Goal: Information Seeking & Learning: Learn about a topic

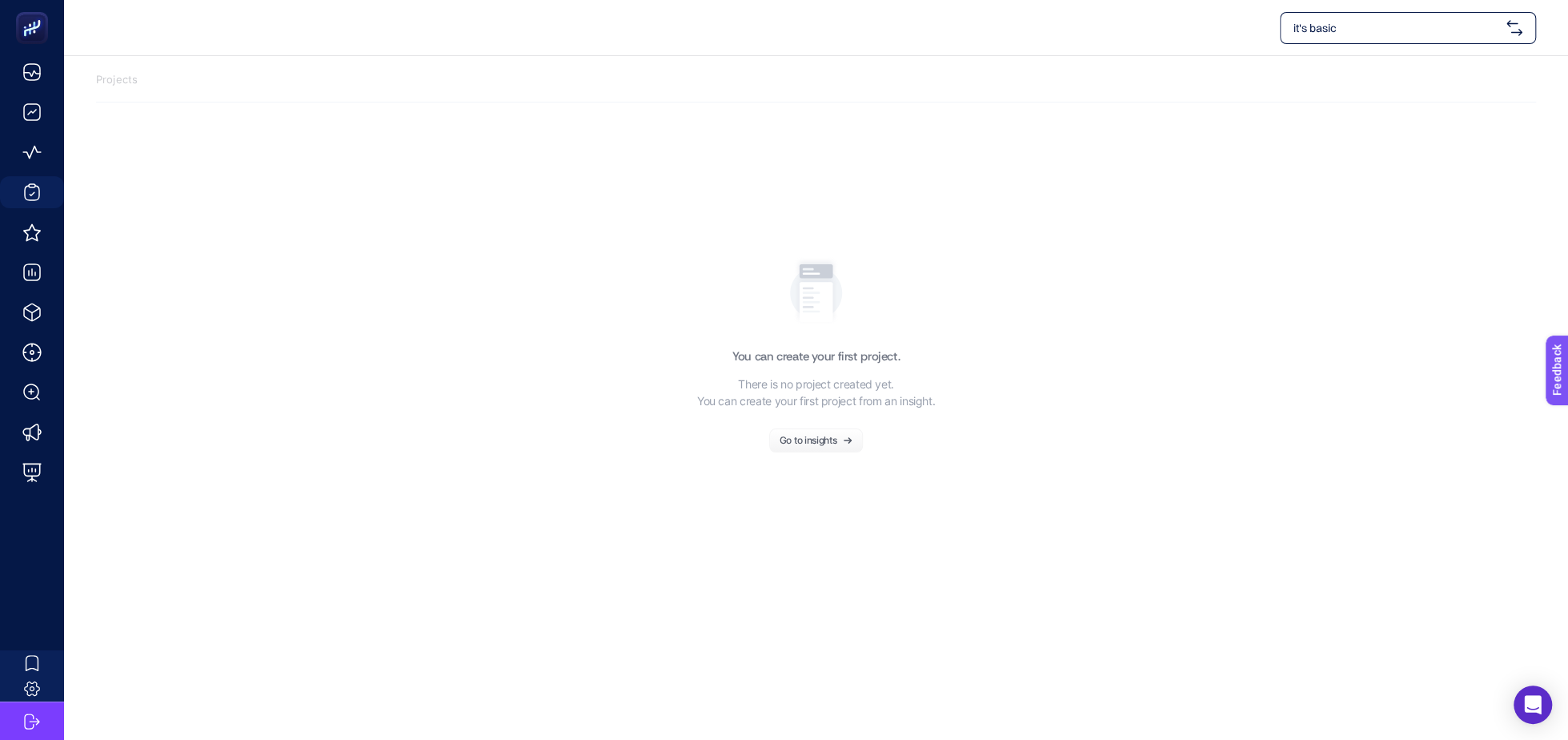
click at [1349, 25] on span "it's basic" at bounding box center [1397, 27] width 207 height 16
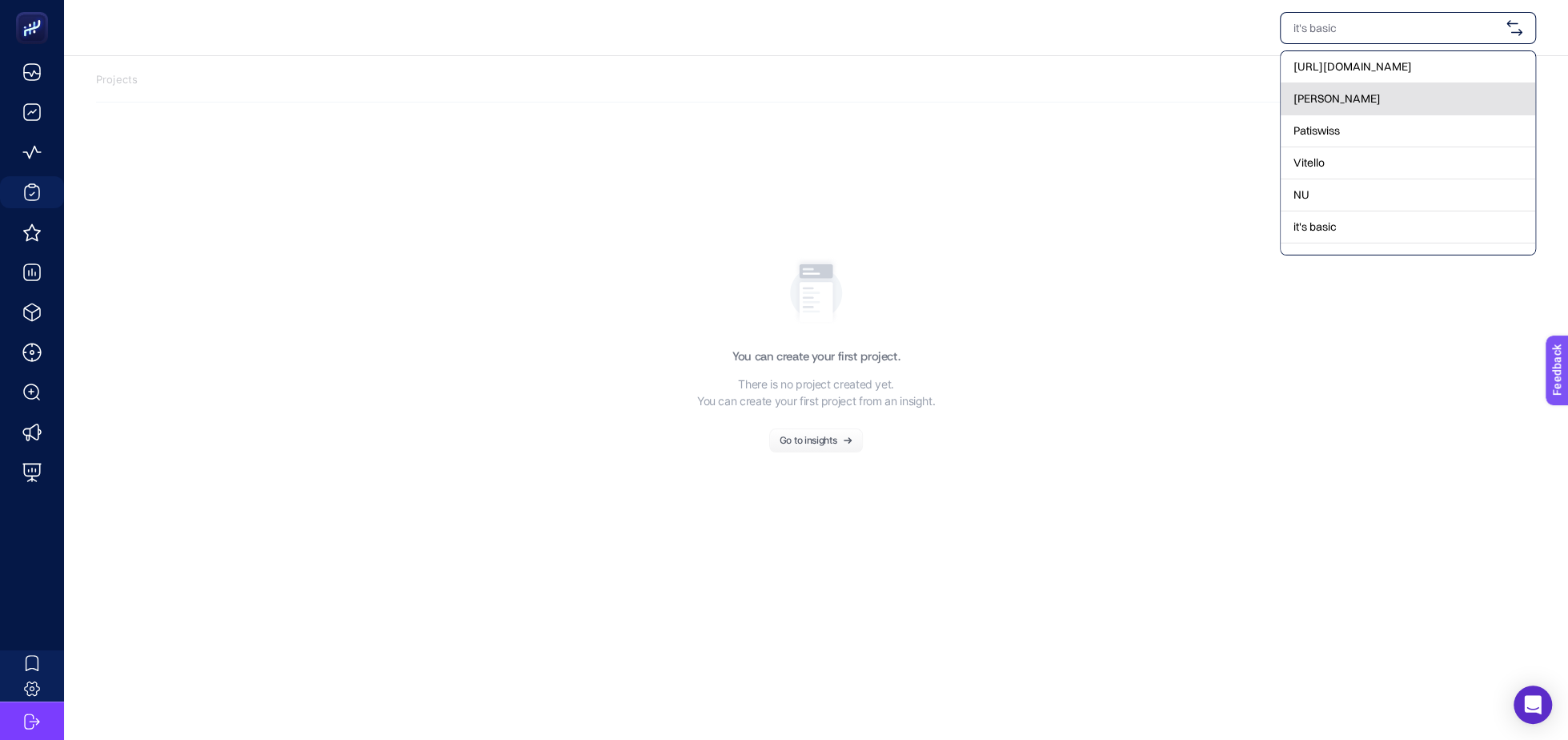
click at [1315, 103] on span "[PERSON_NAME]" at bounding box center [1337, 98] width 88 height 16
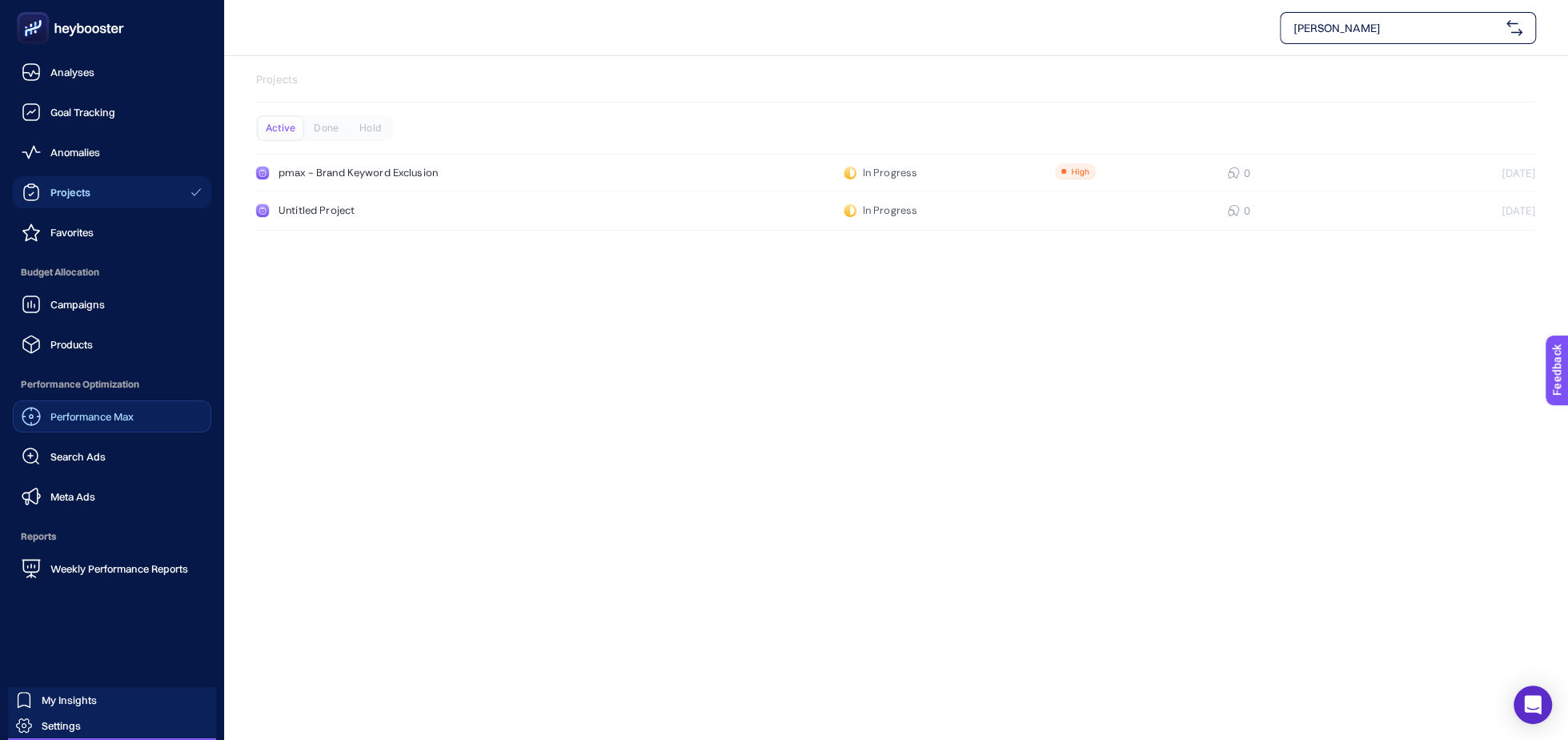
click at [109, 413] on span "Performance Max" at bounding box center [92, 416] width 84 height 12
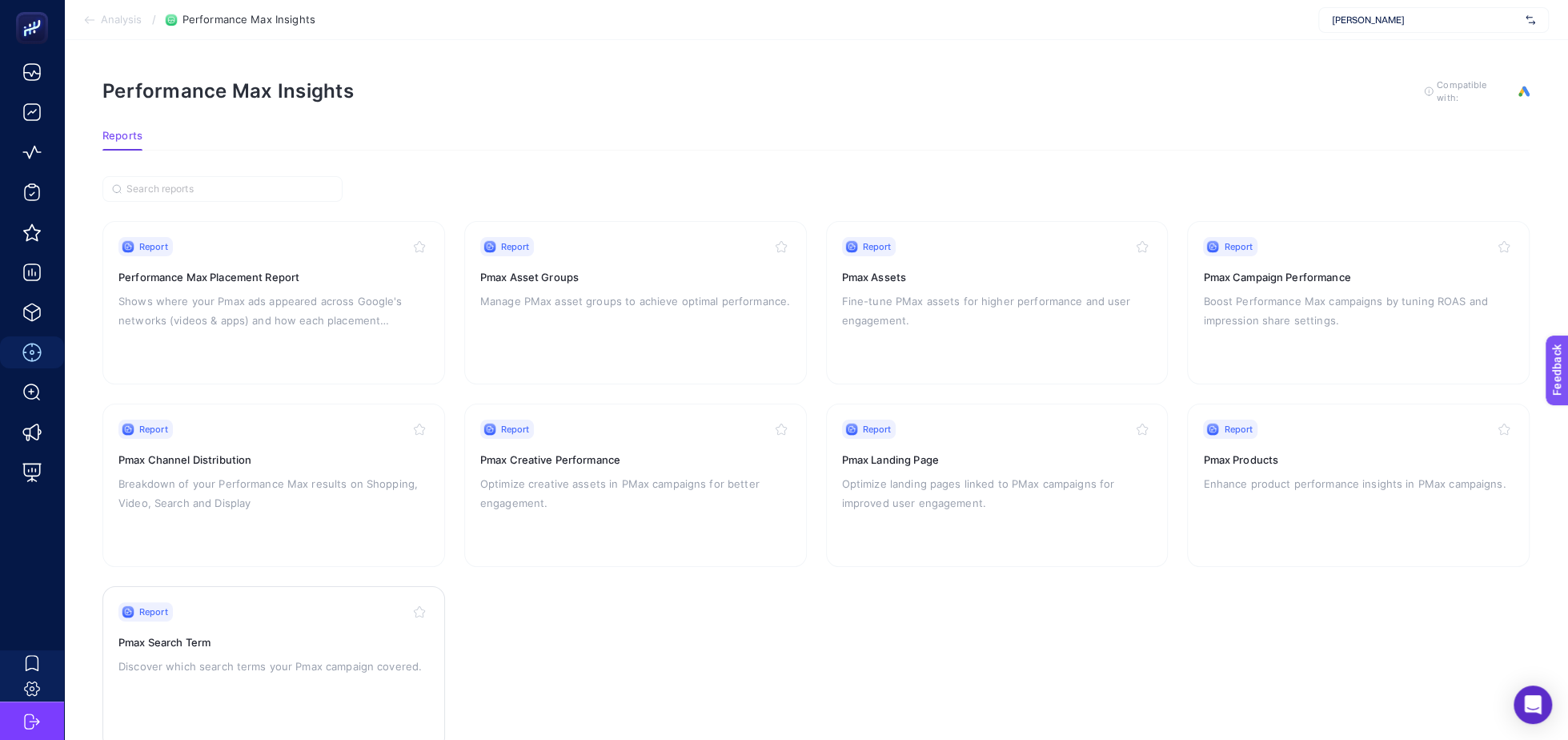
click at [387, 642] on h3 "Pmax Search Term" at bounding box center [274, 642] width 311 height 16
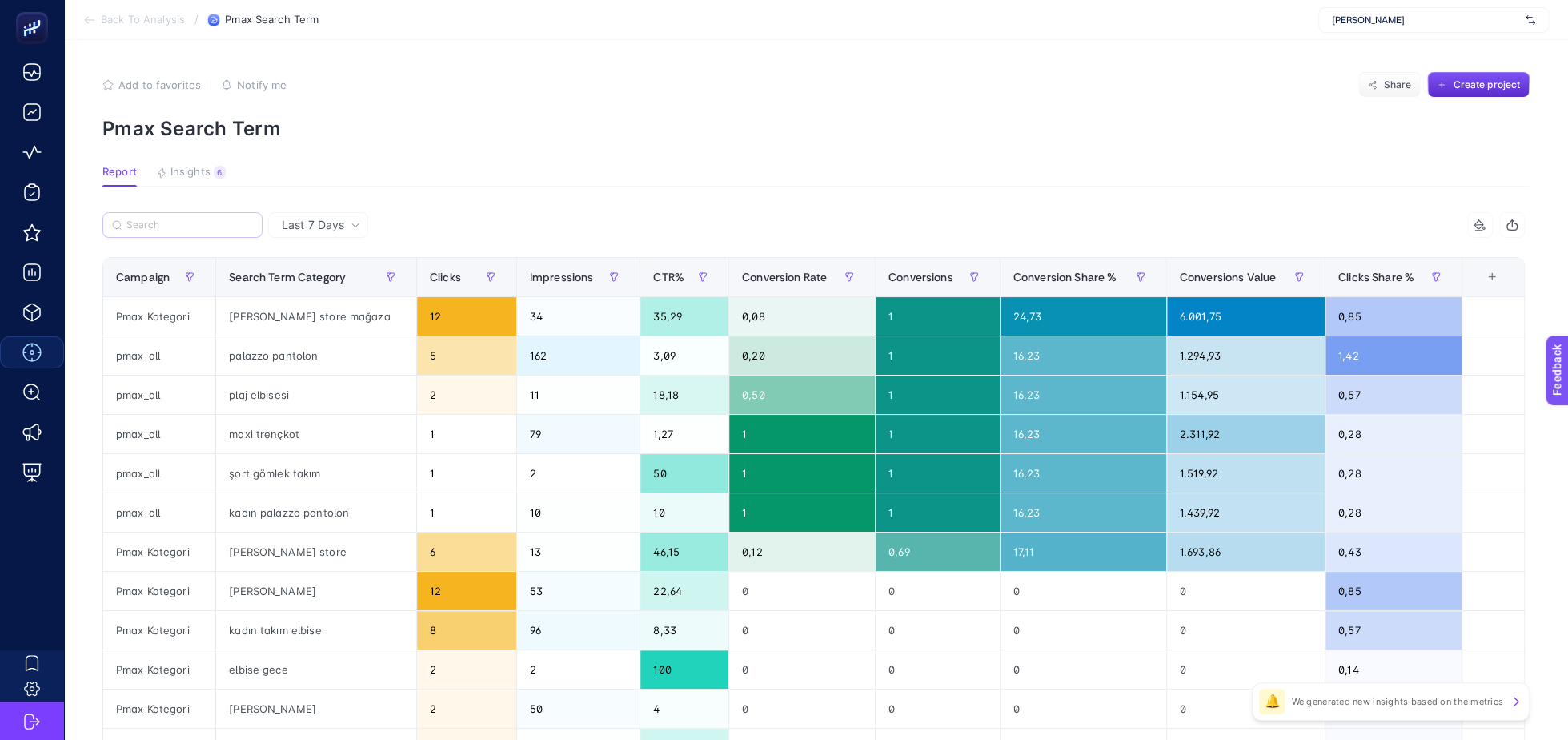
click at [210, 214] on label at bounding box center [183, 225] width 160 height 26
click at [210, 219] on input "Search" at bounding box center [189, 225] width 127 height 12
drag, startPoint x: 191, startPoint y: 321, endPoint x: 114, endPoint y: 315, distance: 77.2
click at [114, 315] on div "Pmax Kategori" at bounding box center [160, 316] width 112 height 38
copy div "Pmax Kategori"
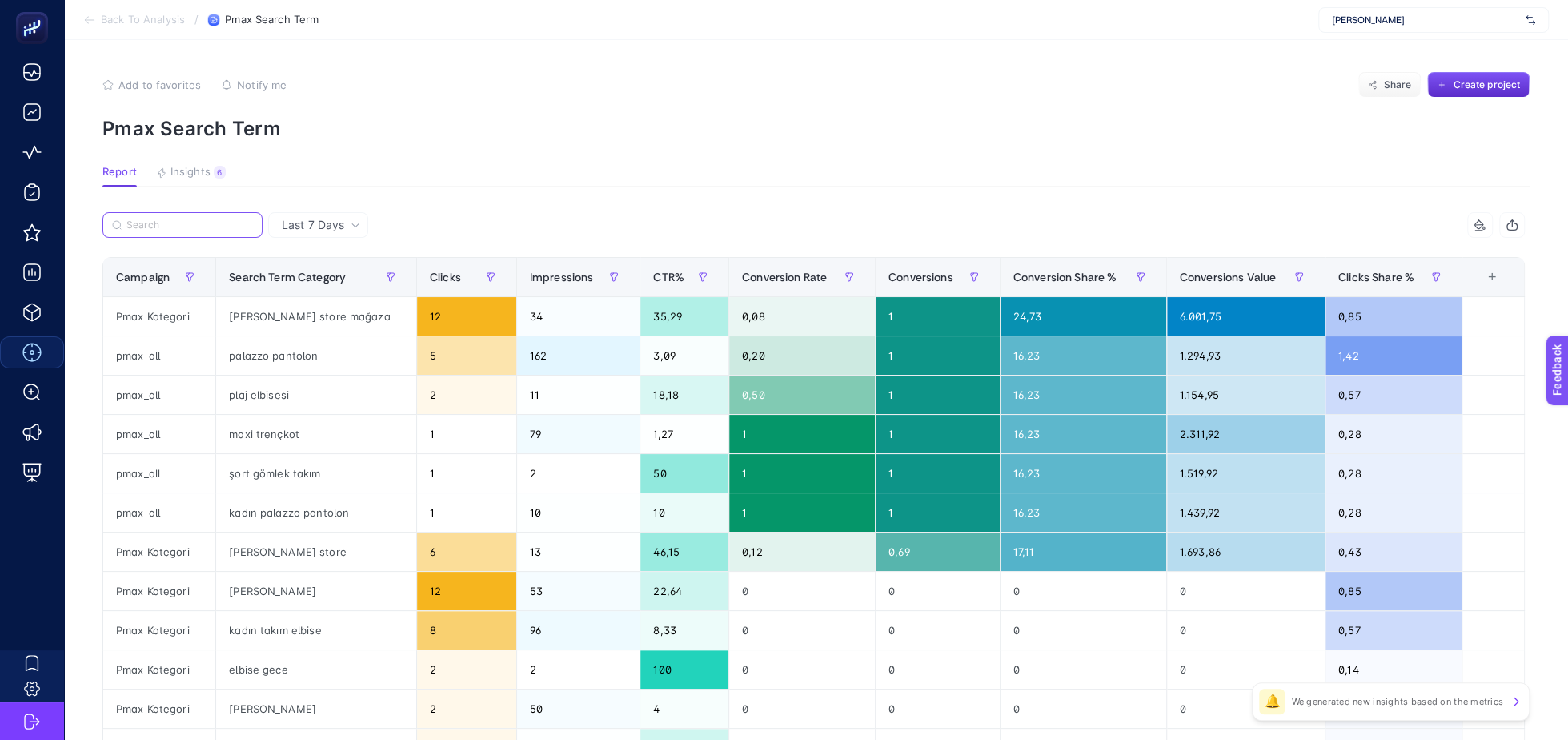
click at [146, 229] on input "Search" at bounding box center [189, 225] width 127 height 12
paste input "Pmax Kategori"
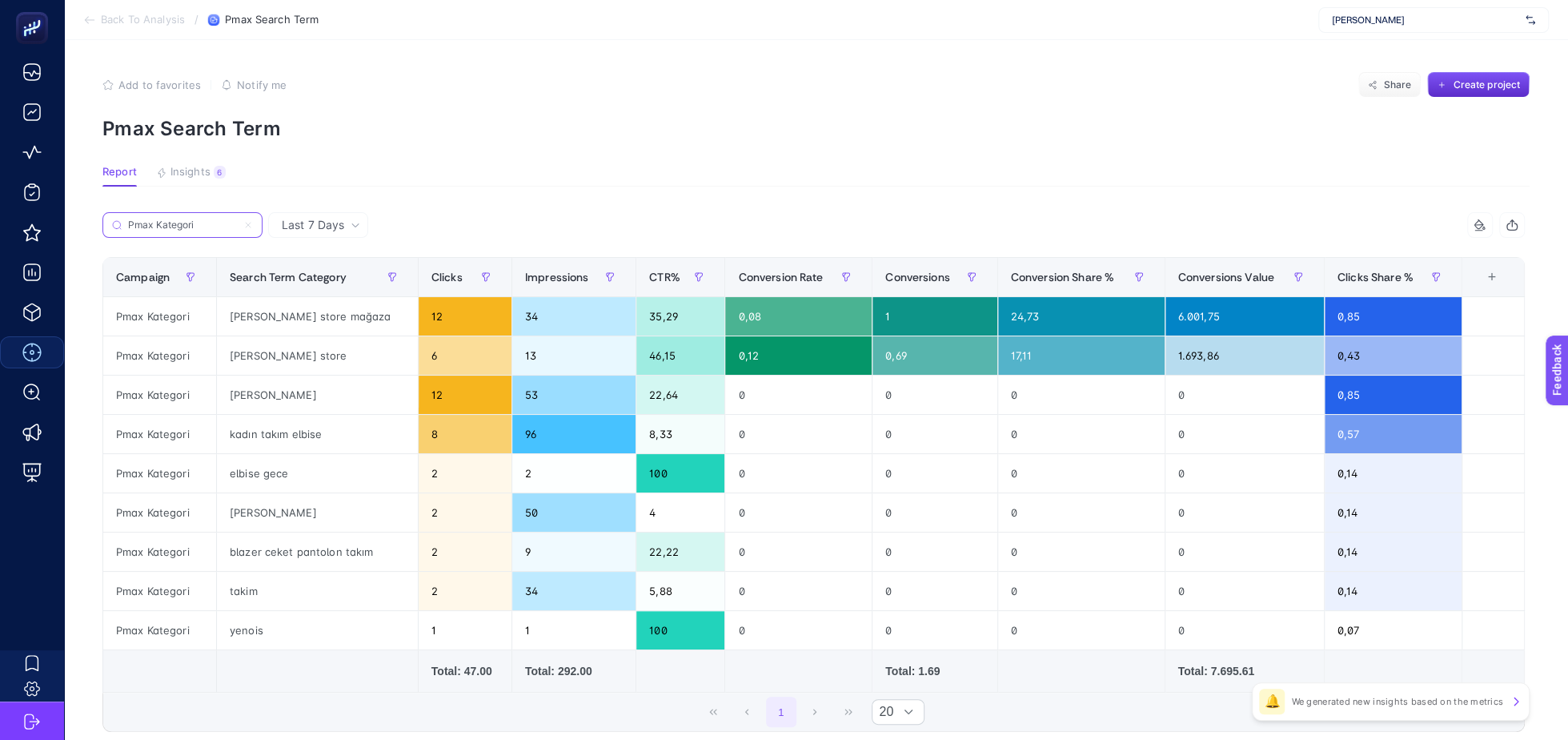
type input "Pmax Kategori"
click at [552, 85] on div "Add to favorites false Notify me Share Create project" at bounding box center [816, 84] width 1427 height 26
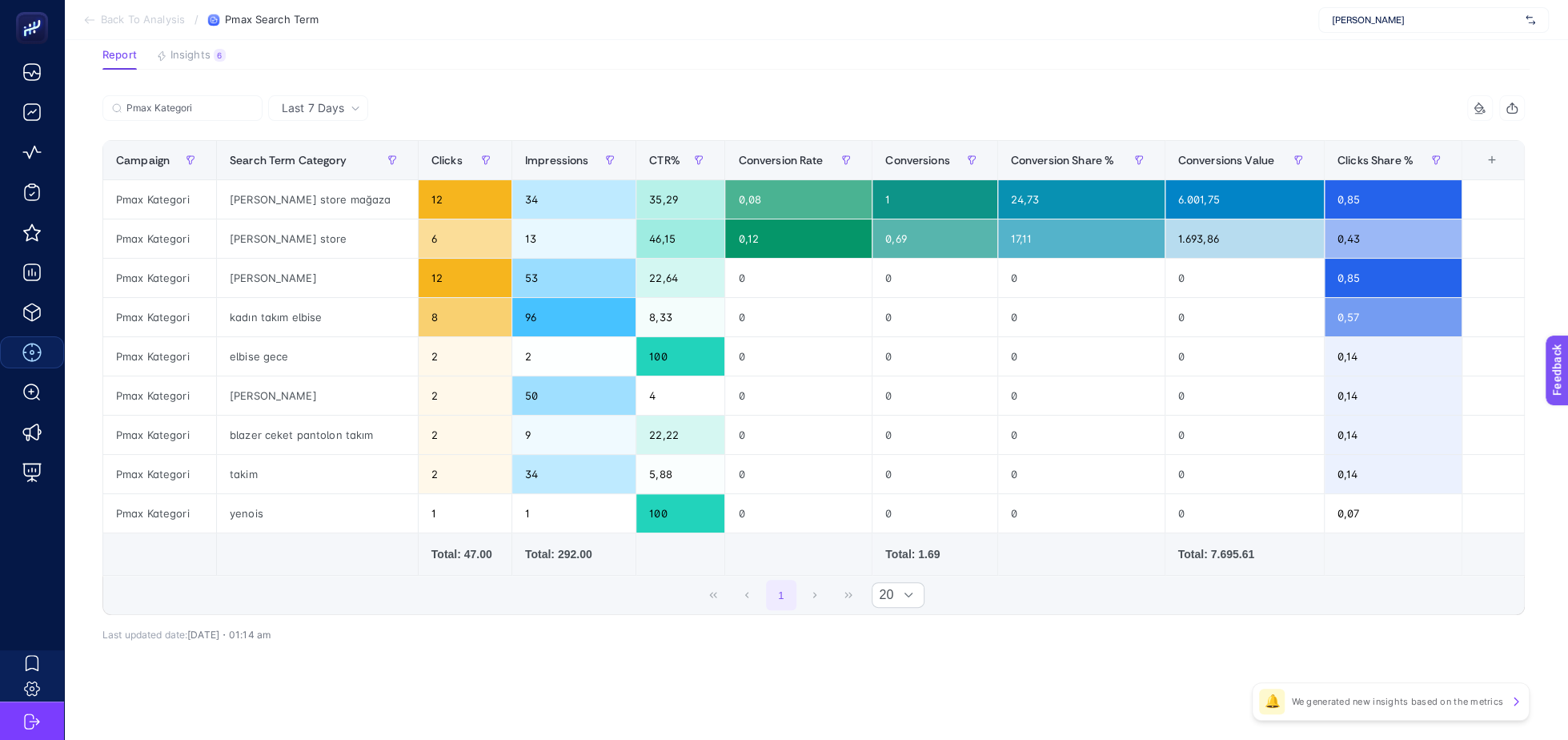
click at [1090, 54] on section "Report Insights 6 We generated new insights based on the metrics" at bounding box center [816, 59] width 1427 height 21
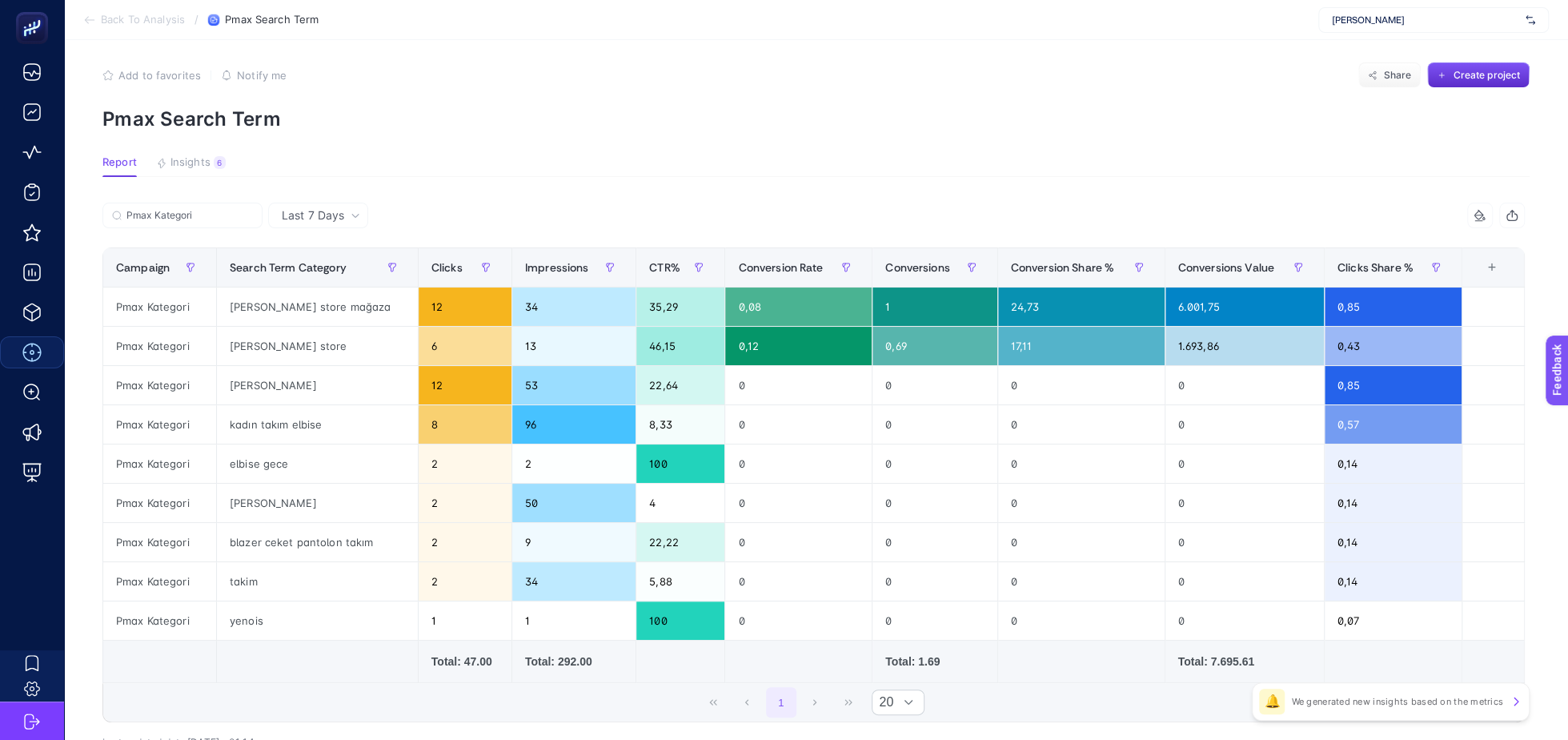
scroll to position [12, 0]
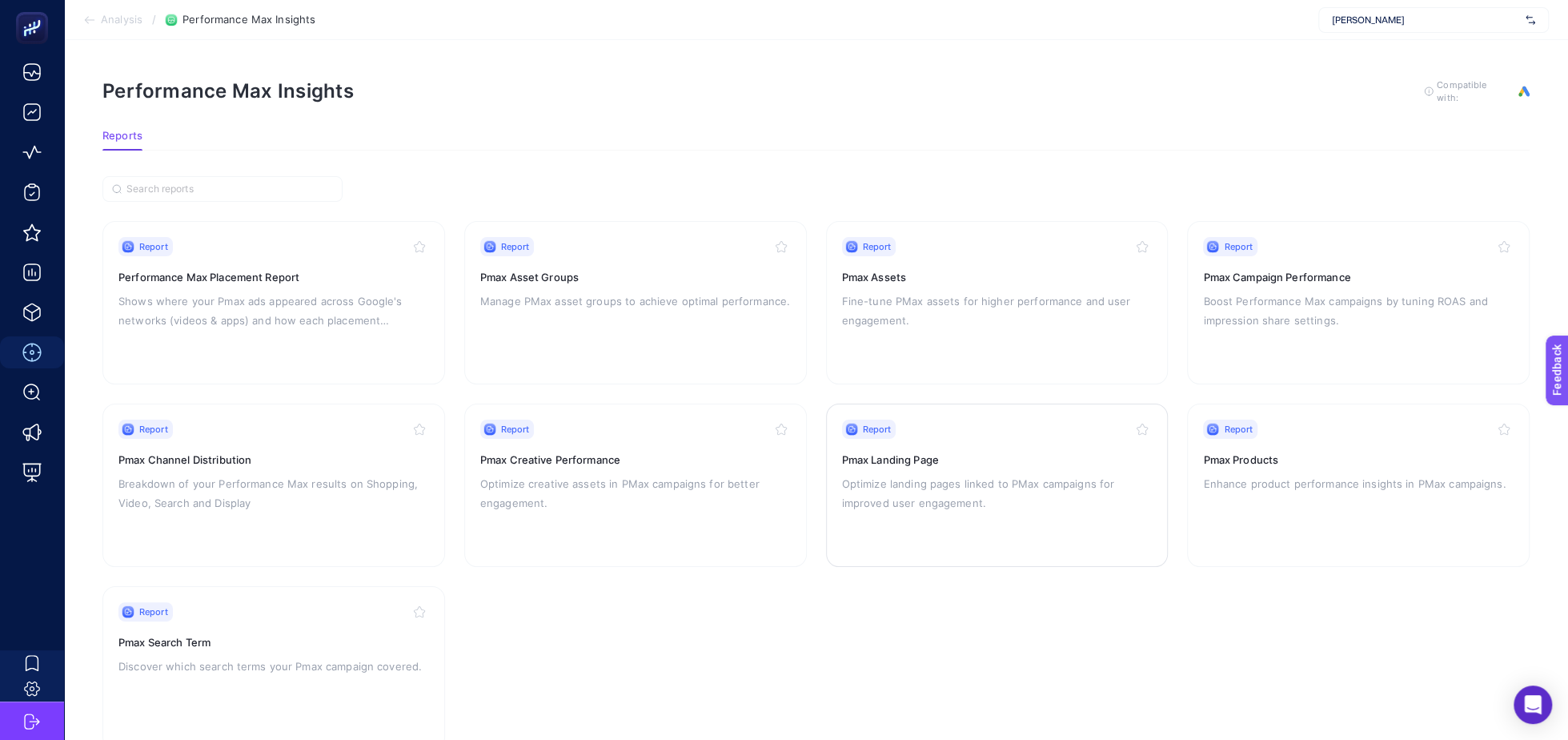
click at [1040, 459] on h3 "Pmax Landing Page" at bounding box center [997, 459] width 311 height 16
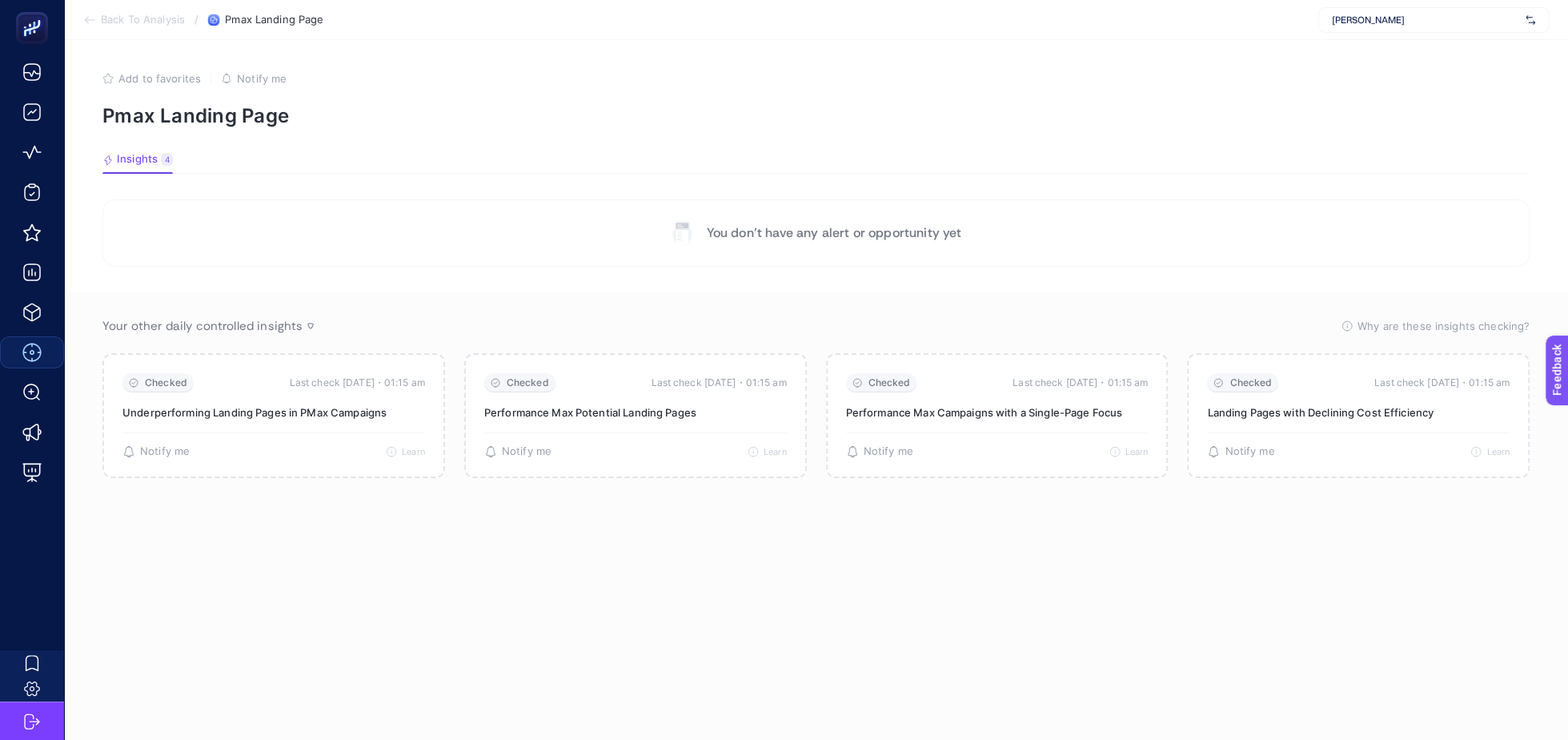
click at [202, 606] on section "Your other daily controlled insights Why are these insights checking? These ins…" at bounding box center [815, 518] width 1504 height 454
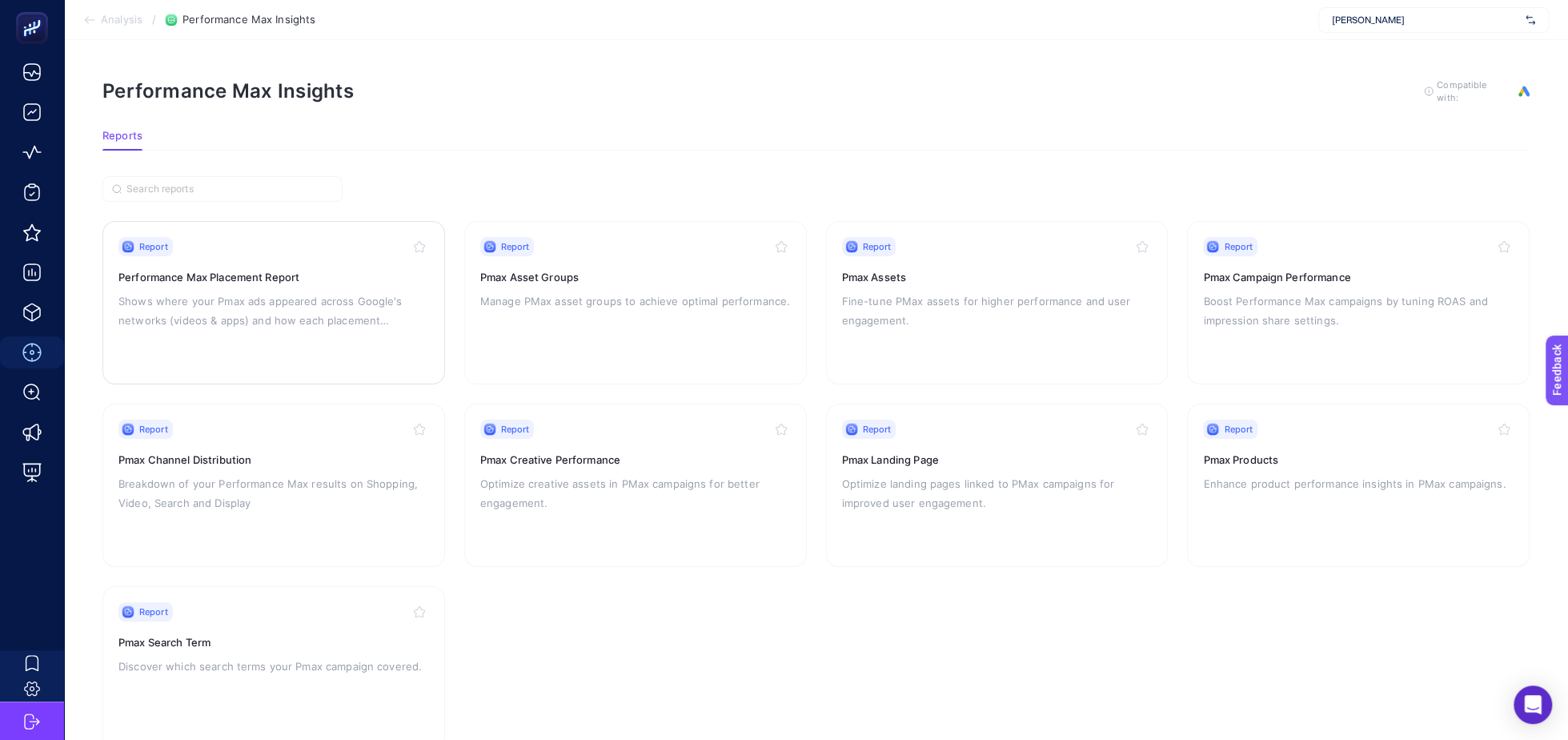
click at [299, 264] on div "Report Performance Max Placement Report Shows where your Pmax ads appeared acro…" at bounding box center [274, 303] width 311 height 131
click at [279, 499] on p "Breakdown of your Performance Max results on Shopping, Video, Search and Display" at bounding box center [274, 493] width 311 height 38
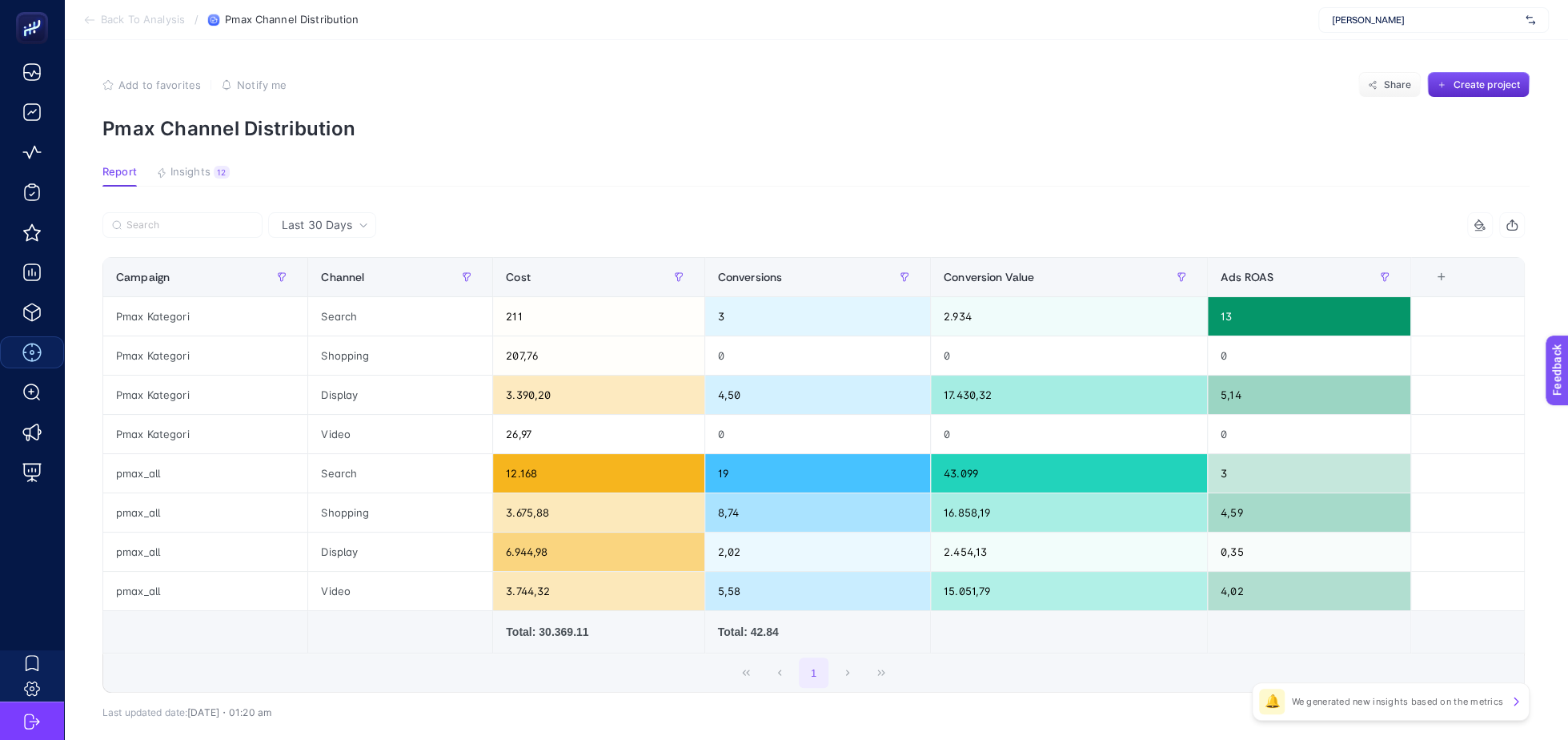
click at [748, 65] on article "Add to favorites false Notify me Share Create project Pmax Channel Distribution…" at bounding box center [815, 430] width 1504 height 781
click at [466, 151] on article "Add to favorites false Notify me Share Create project Pmax Channel Distribution…" at bounding box center [815, 430] width 1504 height 781
